Goal: Information Seeking & Learning: Check status

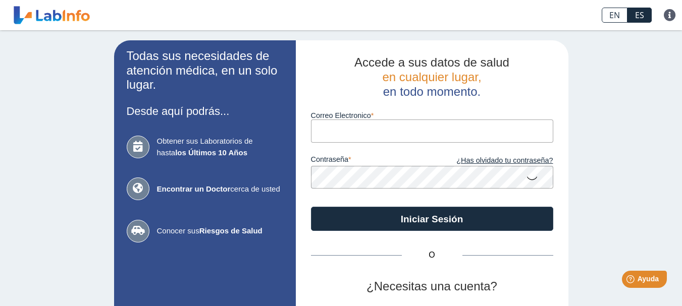
click at [327, 130] on input "Correo Electronico" at bounding box center [432, 131] width 242 height 23
type input "[EMAIL_ADDRESS][DOMAIN_NAME]"
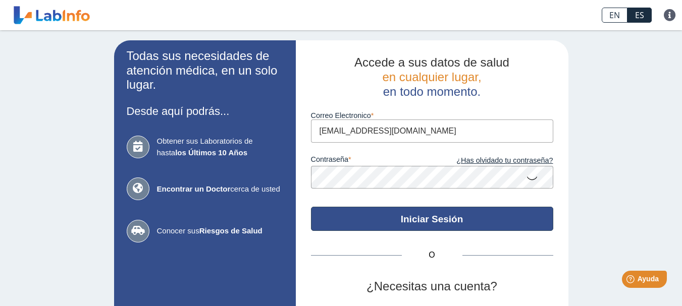
click at [423, 219] on button "Iniciar Sesión" at bounding box center [432, 219] width 242 height 24
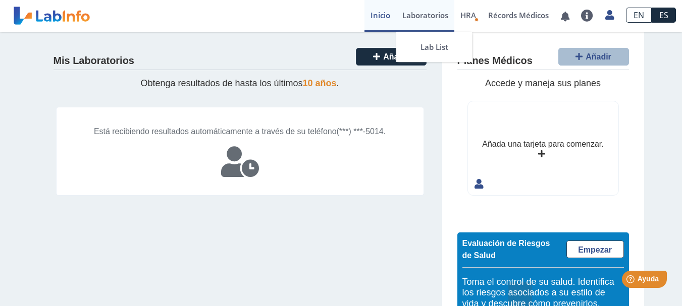
click at [426, 17] on link "Laboratorios" at bounding box center [425, 16] width 58 height 32
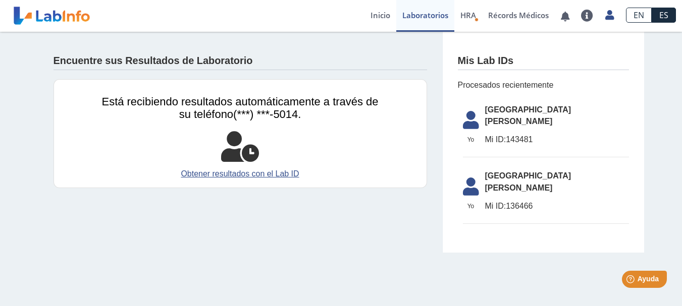
drag, startPoint x: 540, startPoint y: 127, endPoint x: 507, endPoint y: 128, distance: 33.8
click at [507, 134] on span "Mi ID: 143481" at bounding box center [557, 140] width 144 height 12
click at [273, 174] on link "Obtener resultados con el Lab ID" at bounding box center [240, 174] width 277 height 12
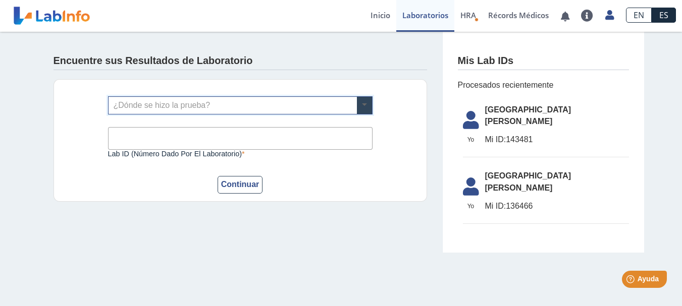
click at [366, 105] on span at bounding box center [364, 105] width 15 height 17
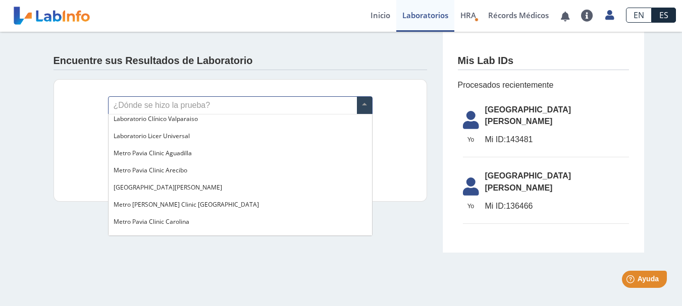
scroll to position [679, 0]
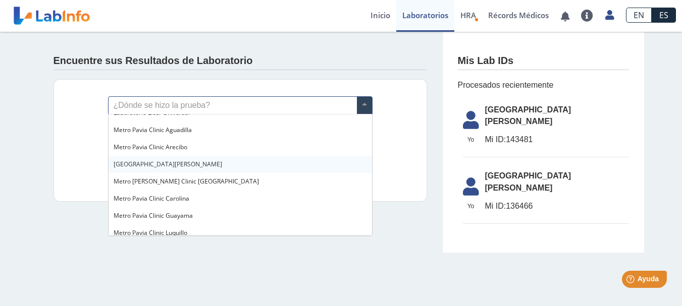
click at [254, 156] on div "[GEOGRAPHIC_DATA][PERSON_NAME]" at bounding box center [239, 164] width 263 height 17
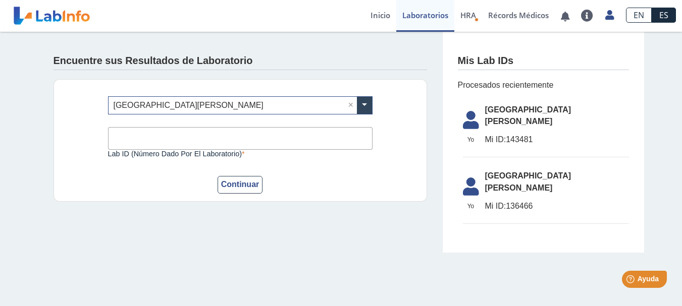
click at [196, 140] on input "Lab ID (número dado por el laboratorio)" at bounding box center [240, 138] width 264 height 23
paste input "1"
click at [130, 137] on input "14381" at bounding box center [240, 138] width 264 height 23
type input "143481"
click at [245, 187] on button "Continuar" at bounding box center [239, 185] width 45 height 18
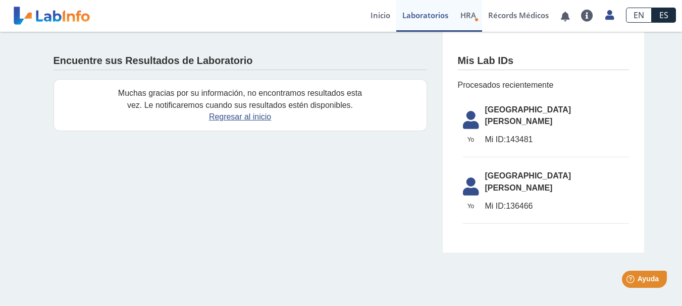
click at [471, 17] on span "HRA" at bounding box center [468, 15] width 16 height 10
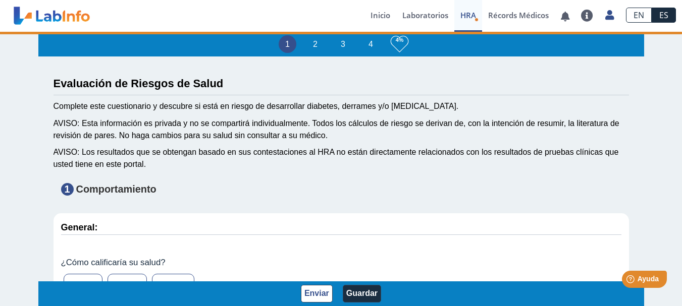
type input "[PERSON_NAME]"
type input "[DATE]"
select select
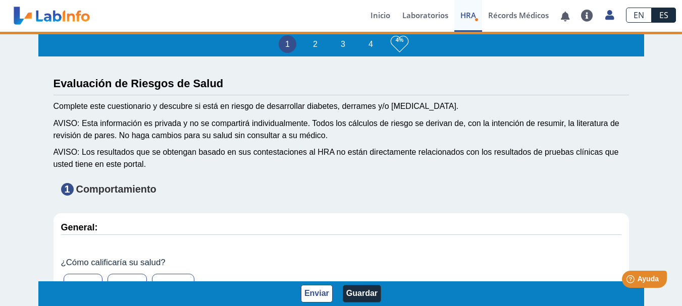
select select
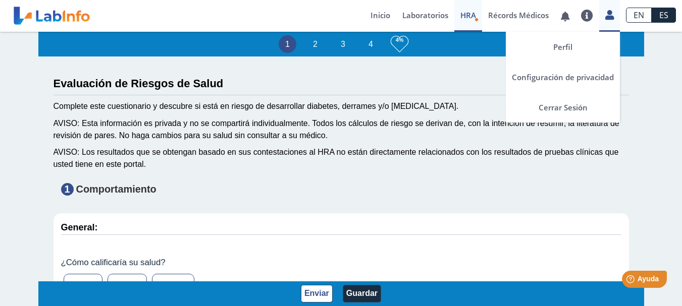
click at [613, 16] on icon at bounding box center [609, 15] width 9 height 8
click at [560, 108] on link "Cerrar Sesión" at bounding box center [563, 107] width 114 height 30
